Goal: Transaction & Acquisition: Purchase product/service

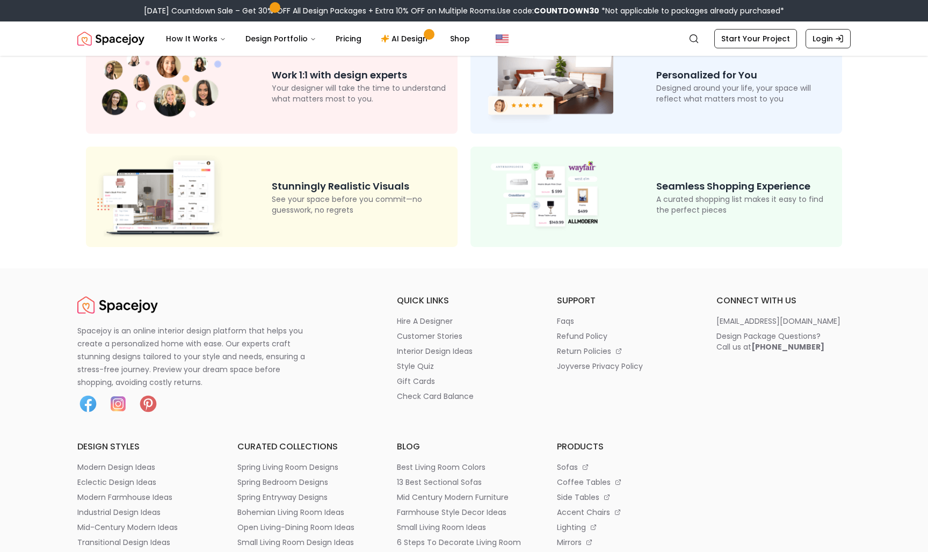
scroll to position [117, 0]
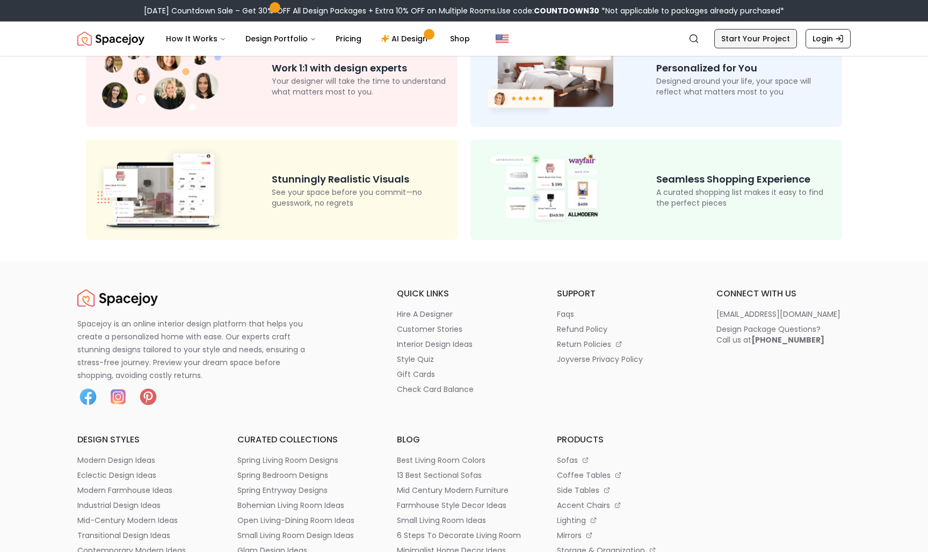
click at [750, 42] on link "Start Your Project" at bounding box center [755, 38] width 83 height 19
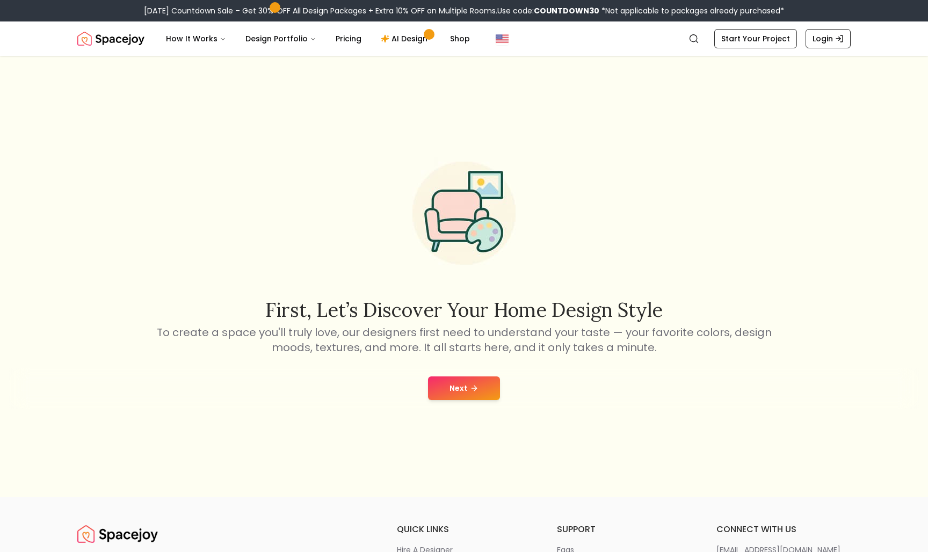
click at [484, 390] on button "Next" at bounding box center [464, 388] width 72 height 24
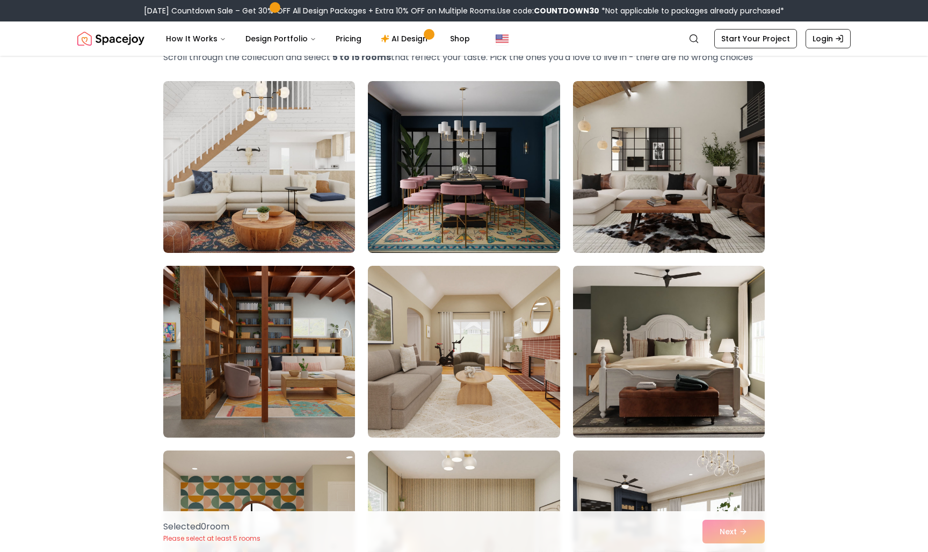
scroll to position [55, 0]
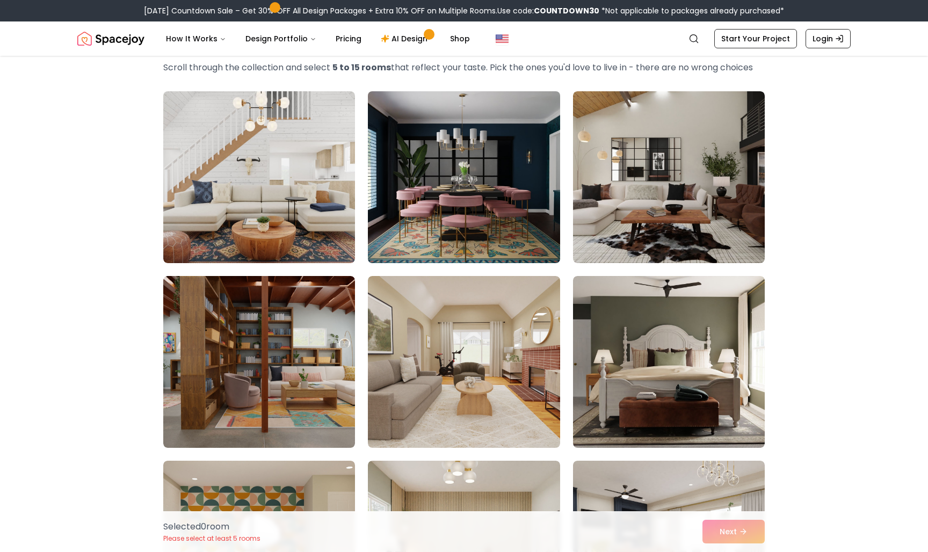
click at [481, 229] on img at bounding box center [463, 177] width 201 height 180
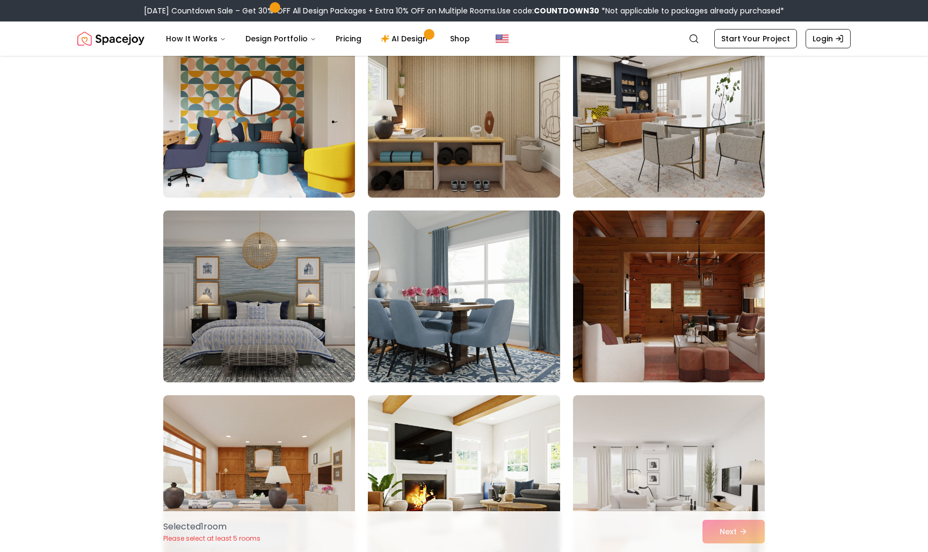
scroll to position [491, 0]
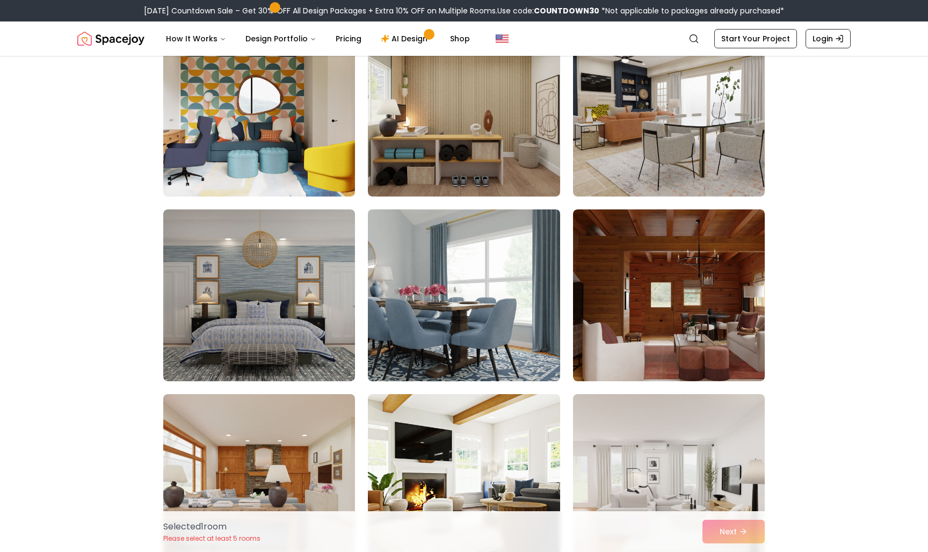
click at [505, 363] on img at bounding box center [463, 295] width 201 height 180
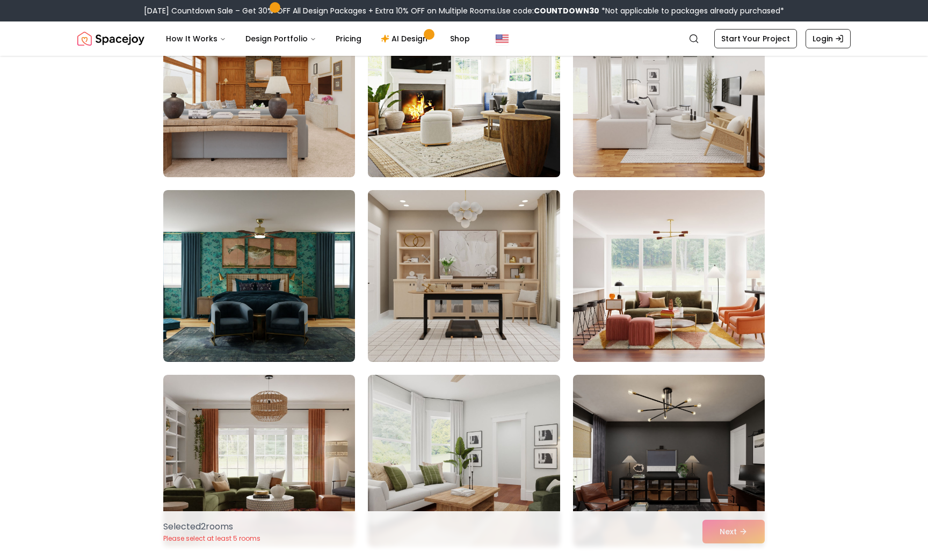
scroll to position [882, 0]
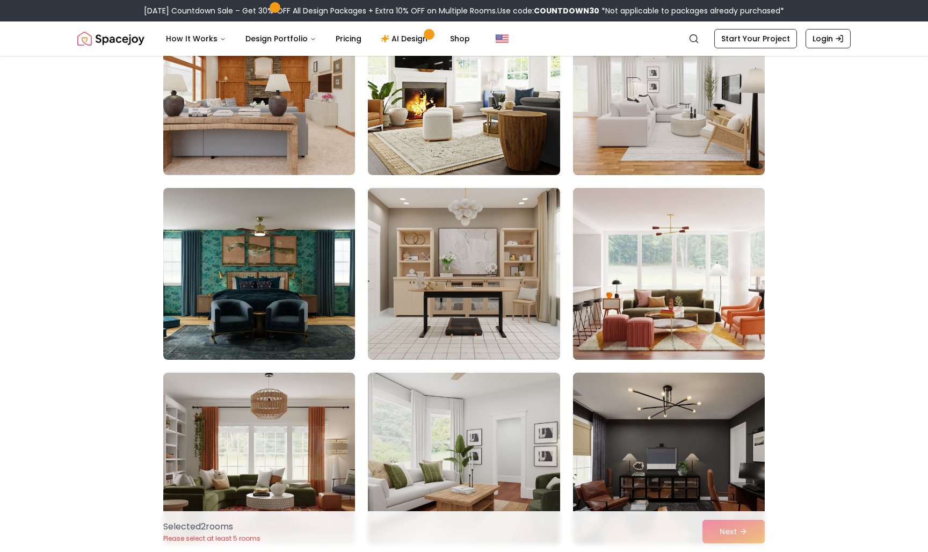
click at [636, 321] on img at bounding box center [668, 274] width 201 height 180
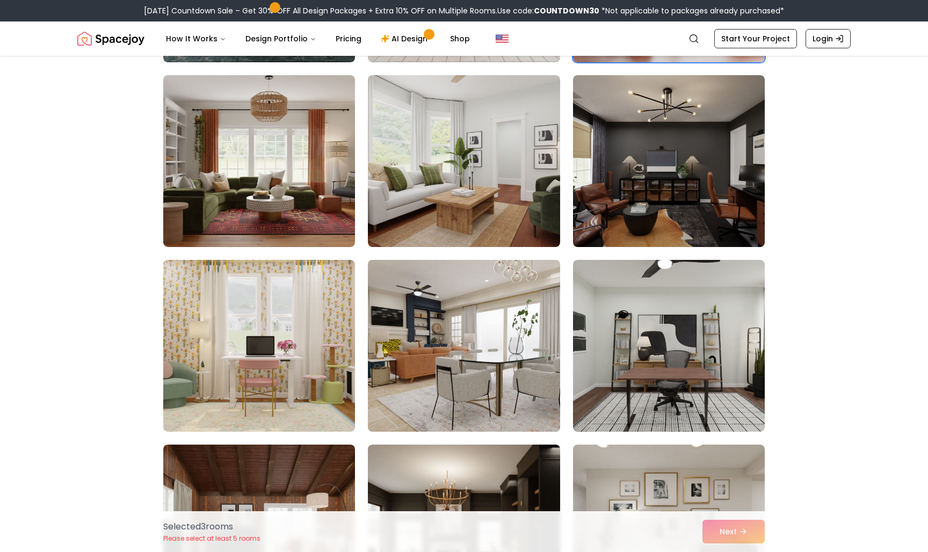
scroll to position [1193, 0]
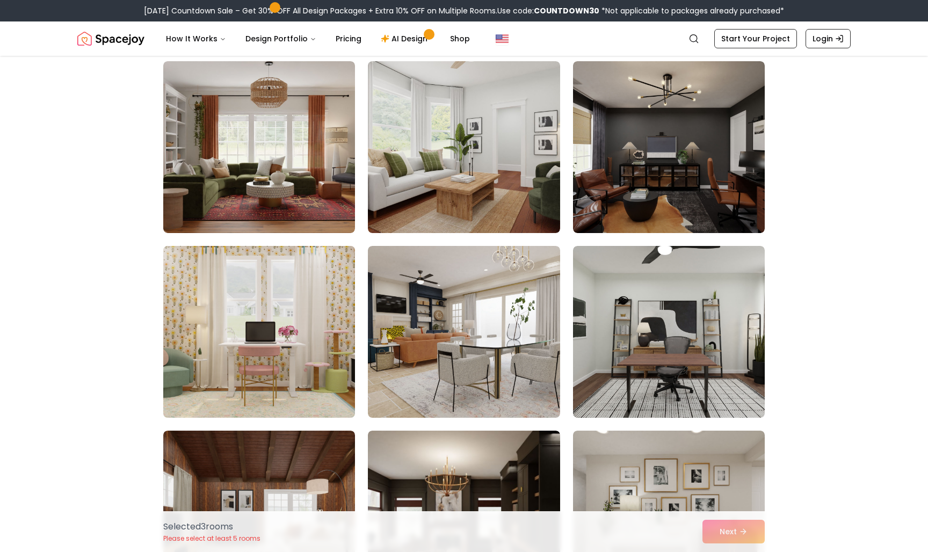
click at [292, 383] on img at bounding box center [258, 332] width 201 height 180
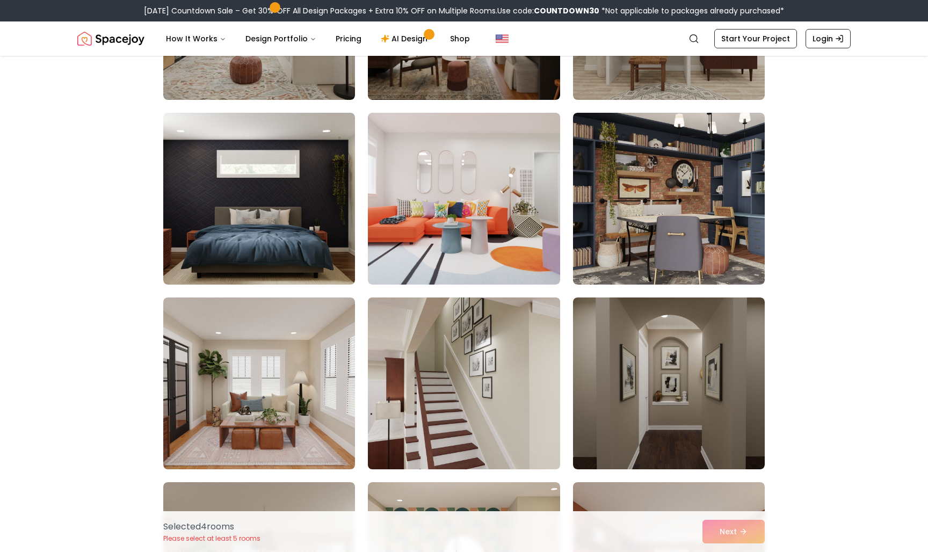
scroll to position [1704, 0]
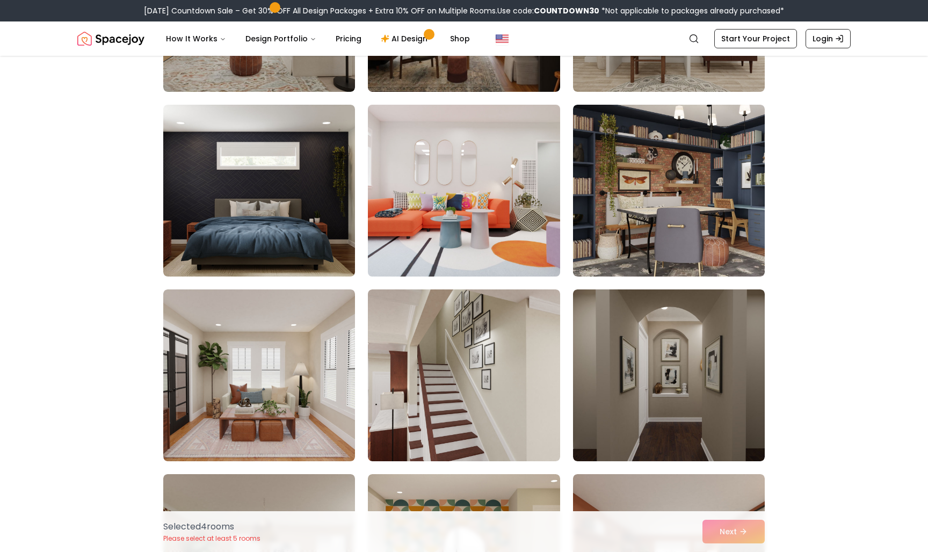
click at [452, 228] on img at bounding box center [463, 190] width 201 height 180
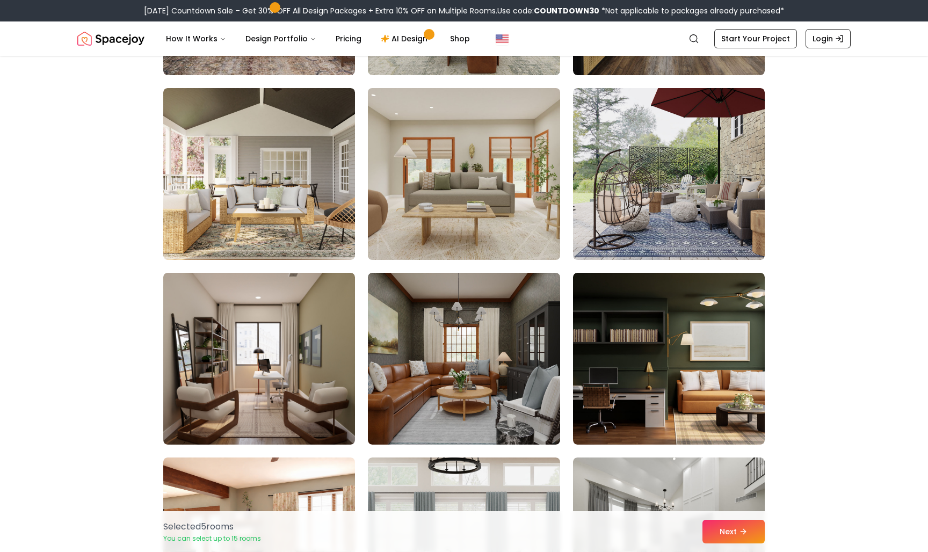
scroll to position [3570, 0]
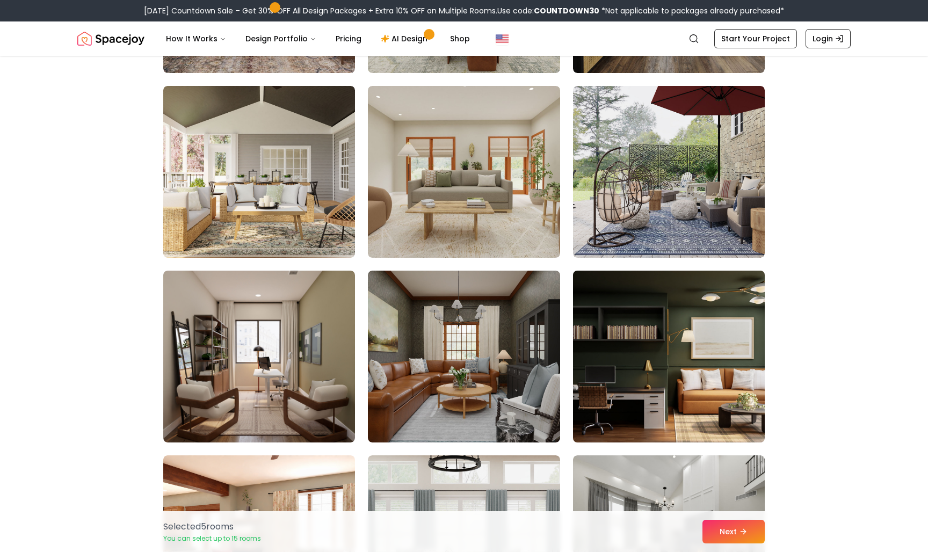
click at [649, 341] on img at bounding box center [668, 356] width 201 height 180
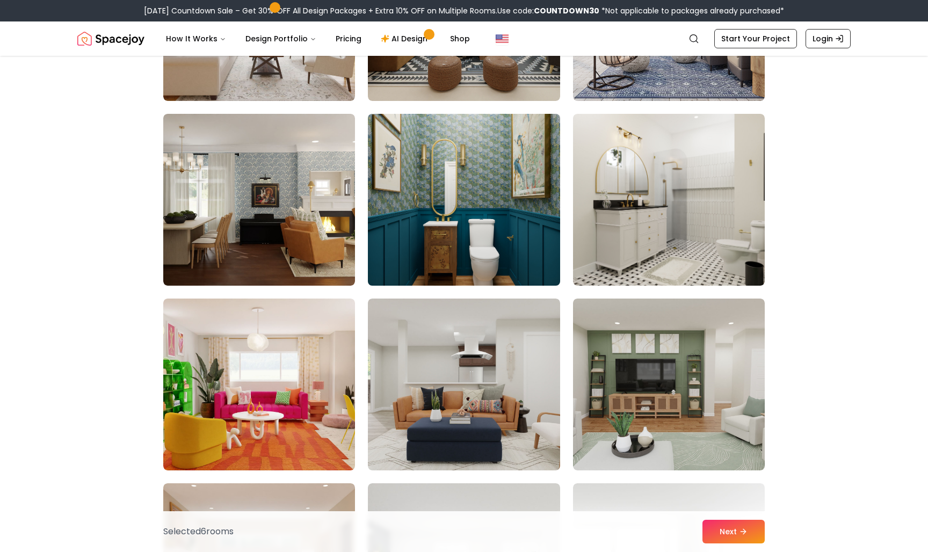
scroll to position [4655, 0]
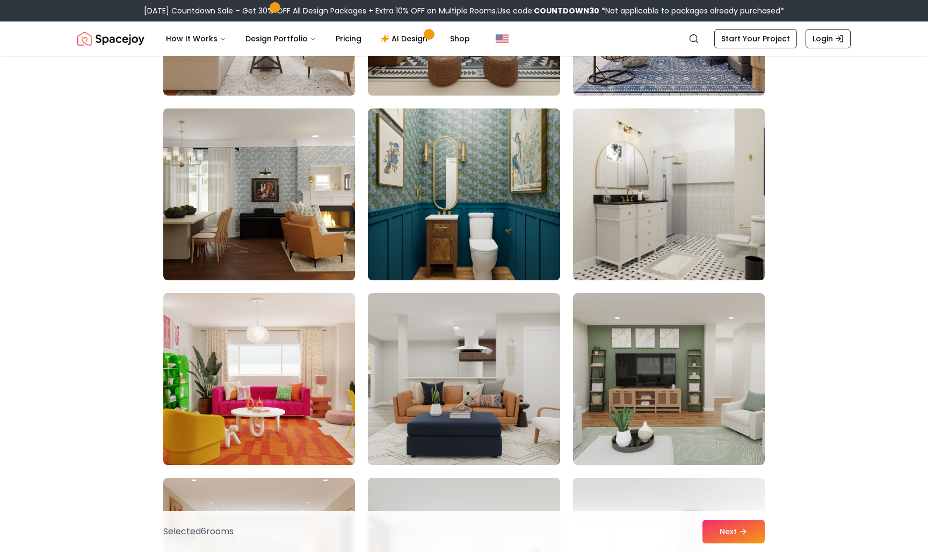
click at [328, 396] on img at bounding box center [258, 379] width 201 height 180
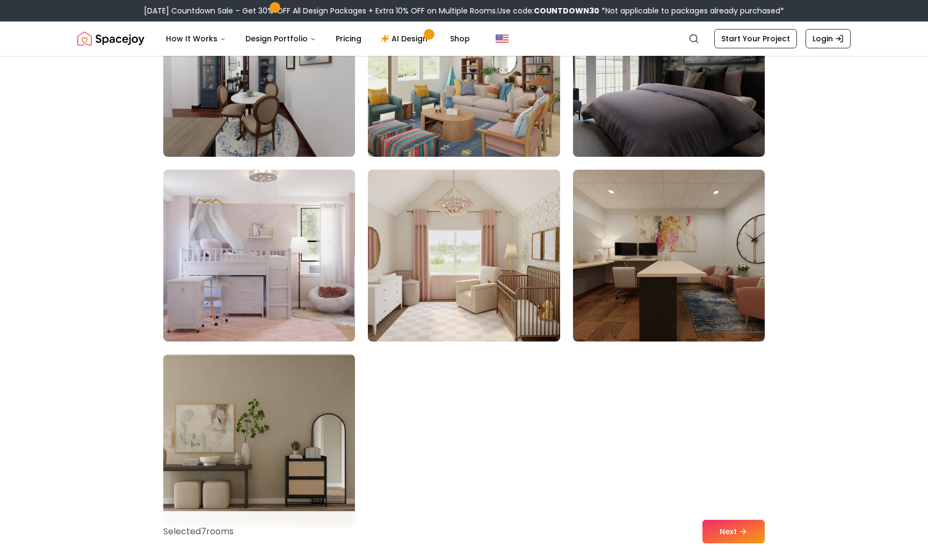
scroll to position [5891, 0]
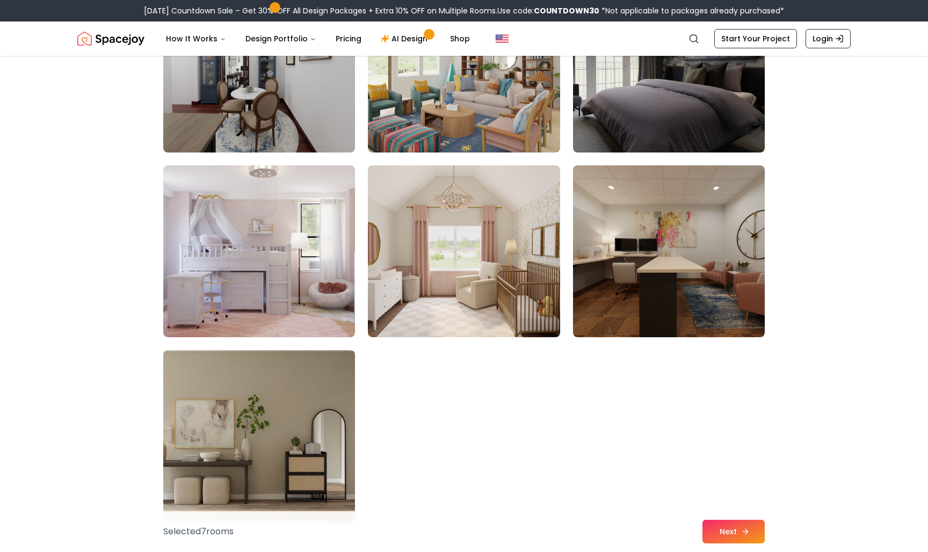
click at [721, 536] on button "Next" at bounding box center [733, 532] width 62 height 24
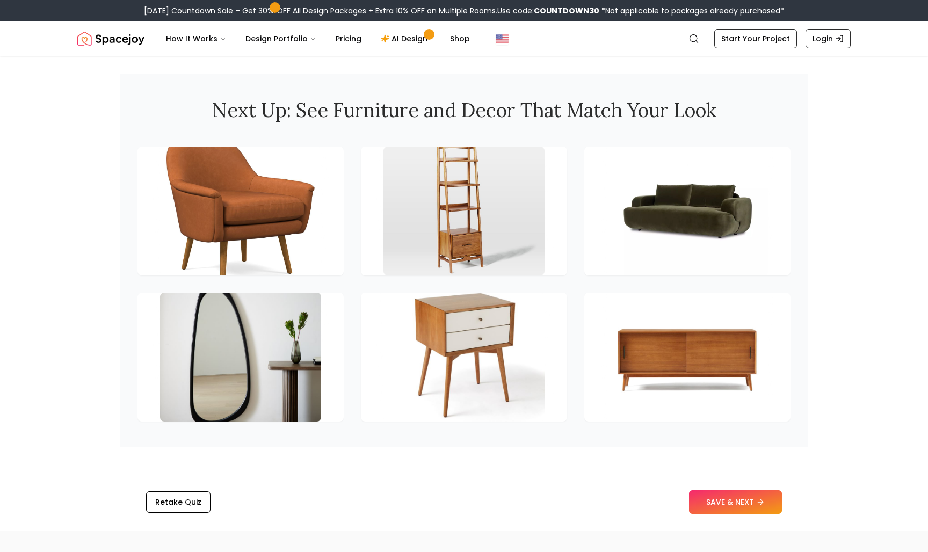
scroll to position [1446, 0]
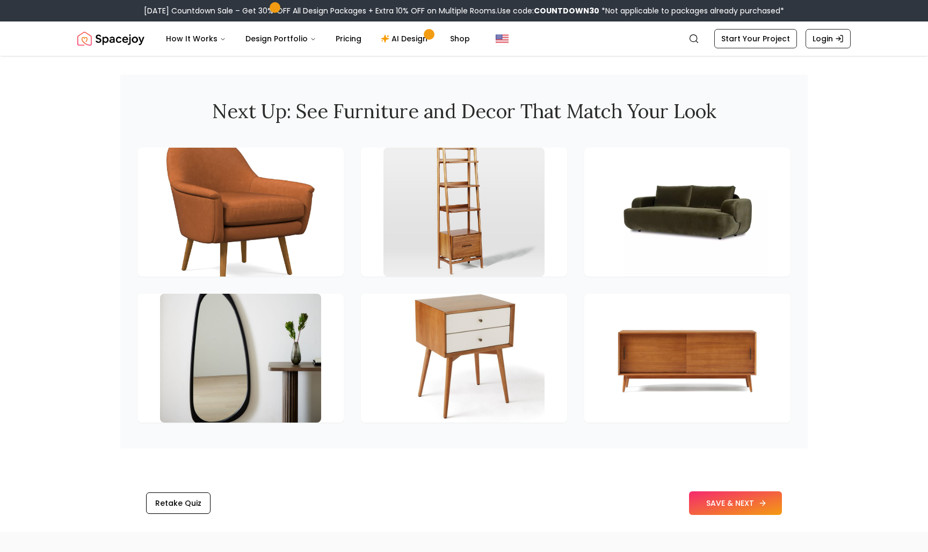
click at [728, 493] on button "SAVE & NEXT" at bounding box center [735, 503] width 93 height 24
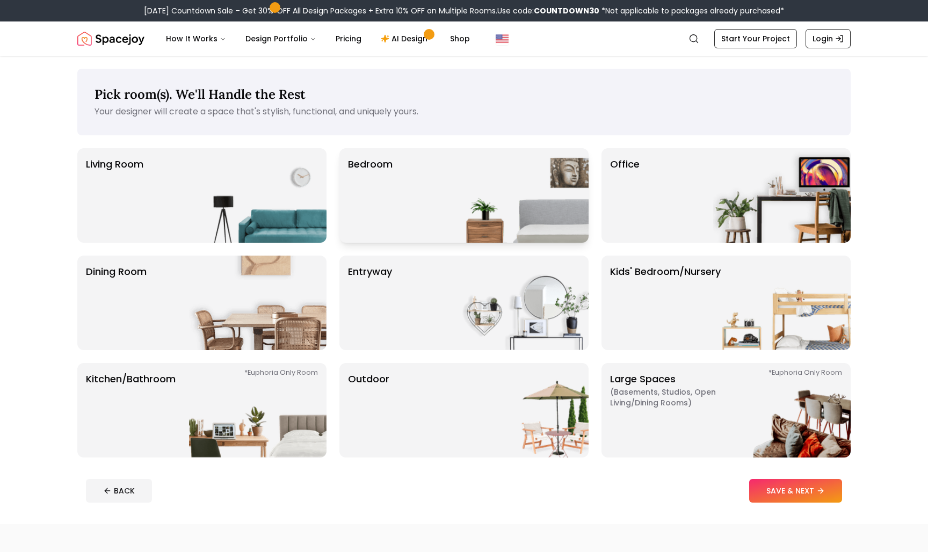
click at [411, 200] on div "Bedroom" at bounding box center [463, 195] width 249 height 95
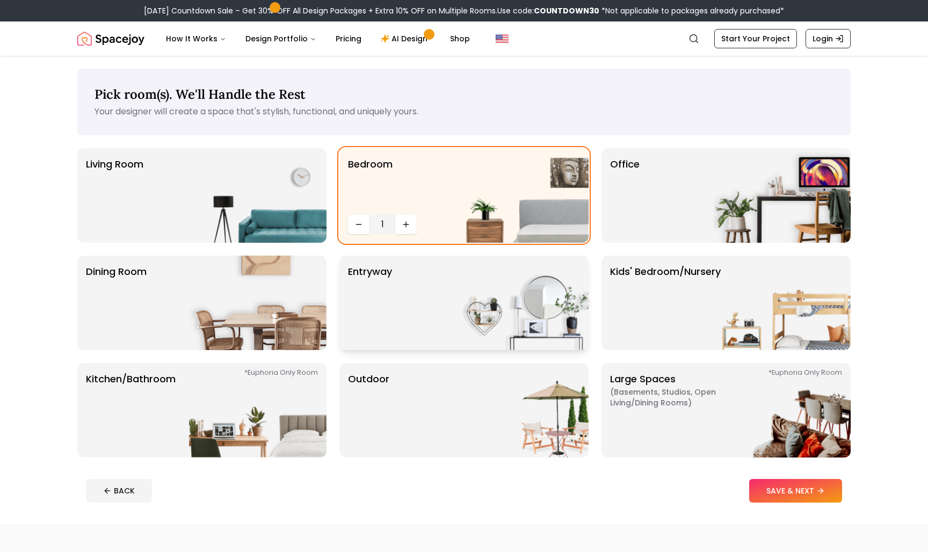
click at [489, 296] on img at bounding box center [519, 303] width 137 height 95
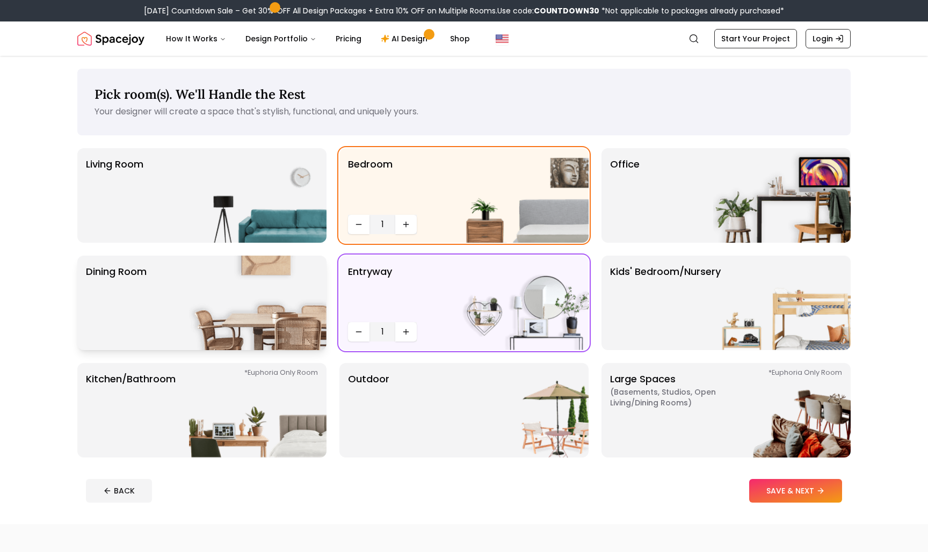
click at [270, 293] on img at bounding box center [257, 303] width 137 height 95
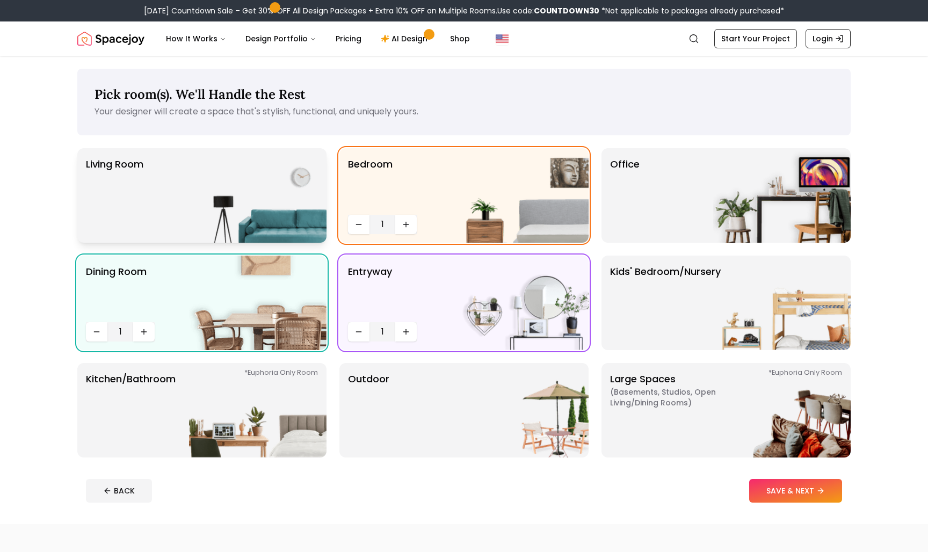
click at [273, 215] on img at bounding box center [257, 195] width 137 height 95
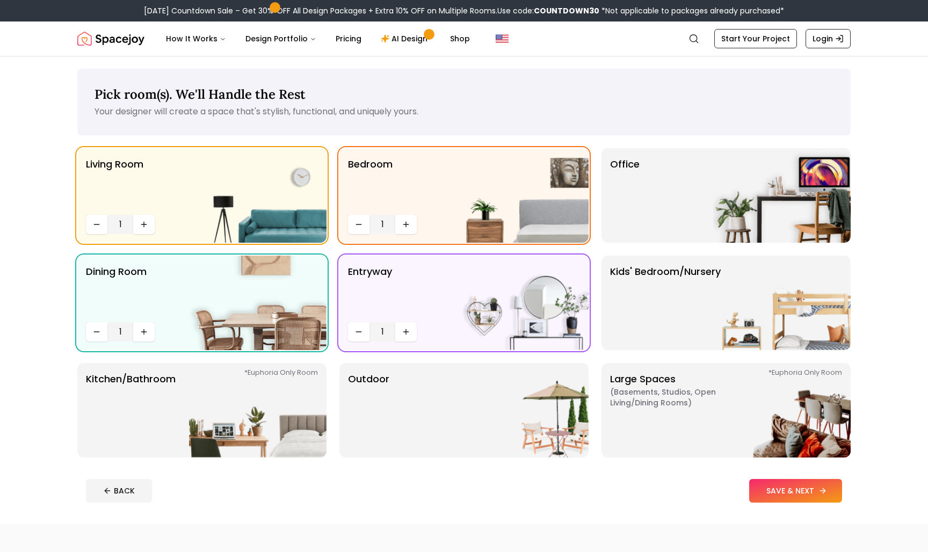
click at [771, 485] on button "SAVE & NEXT" at bounding box center [795, 491] width 93 height 24
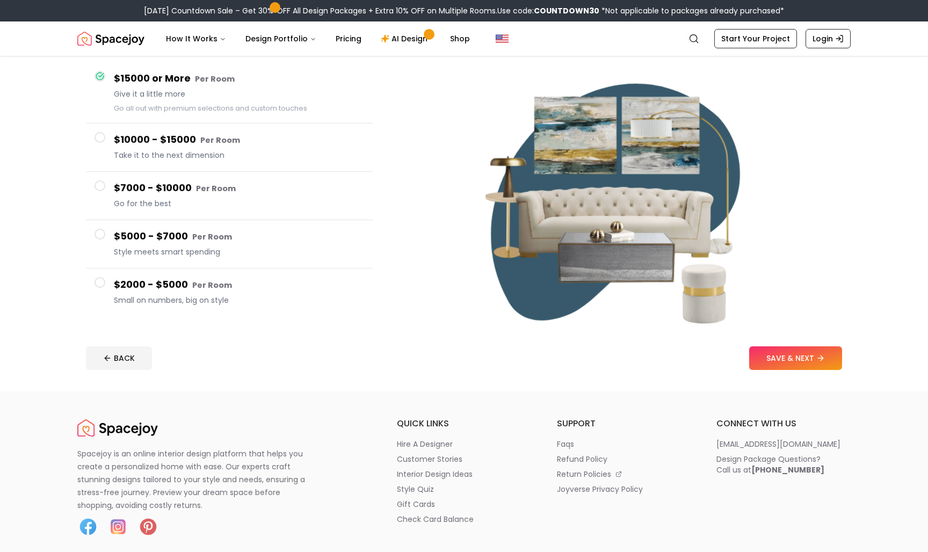
scroll to position [97, 0]
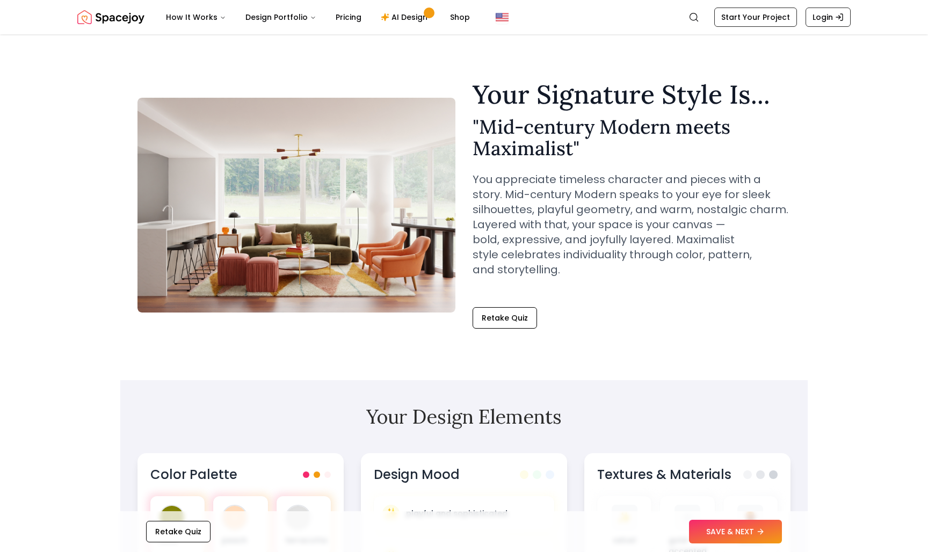
scroll to position [1446, 0]
